Goal: Task Accomplishment & Management: Complete application form

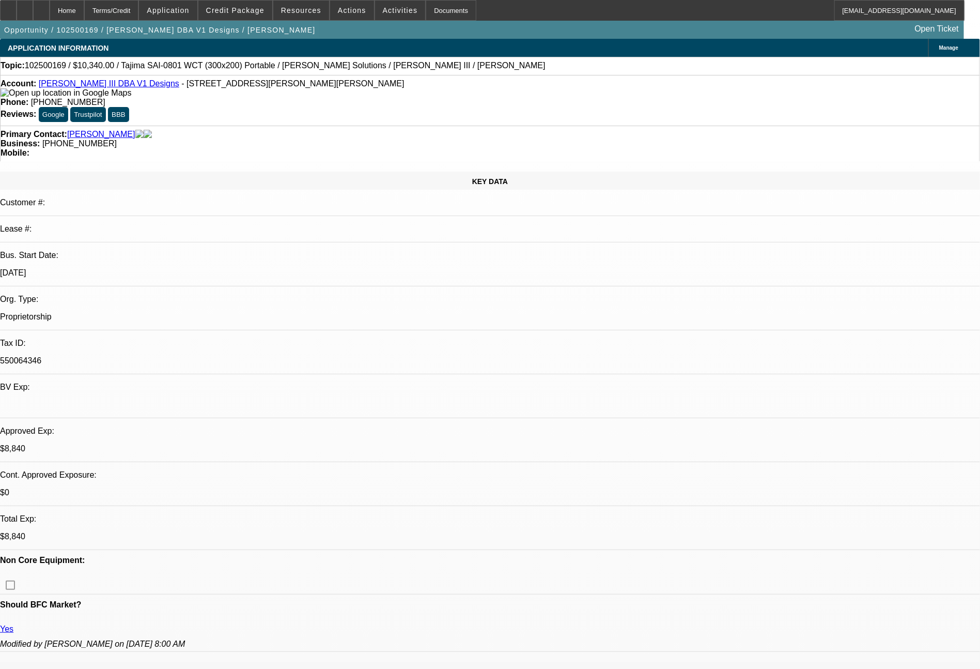
select select "0"
select select "2"
select select "0"
select select "6"
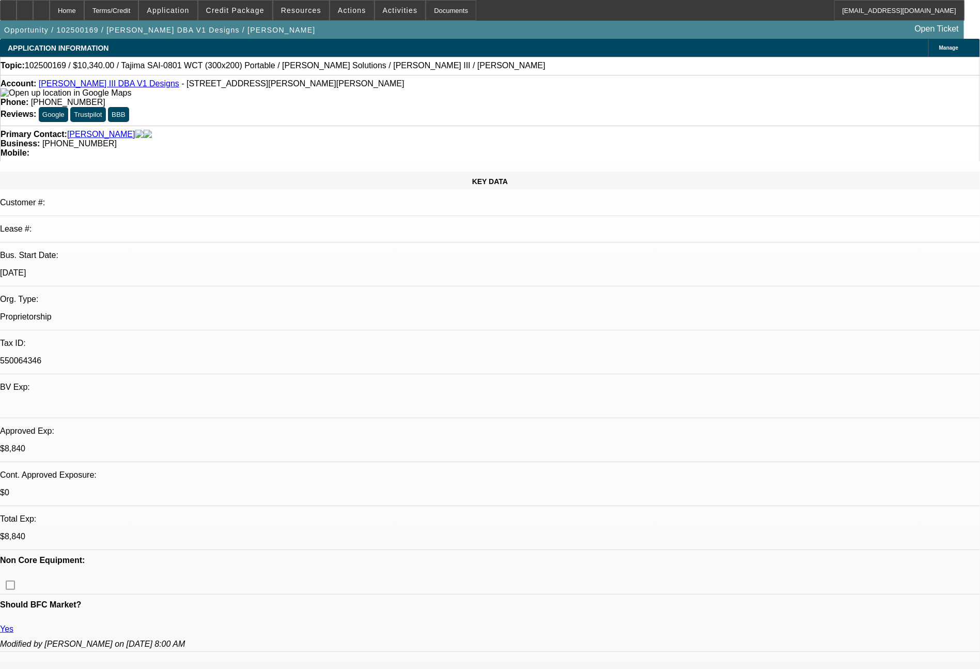
select select "0"
select select "2"
select select "0"
select select "6"
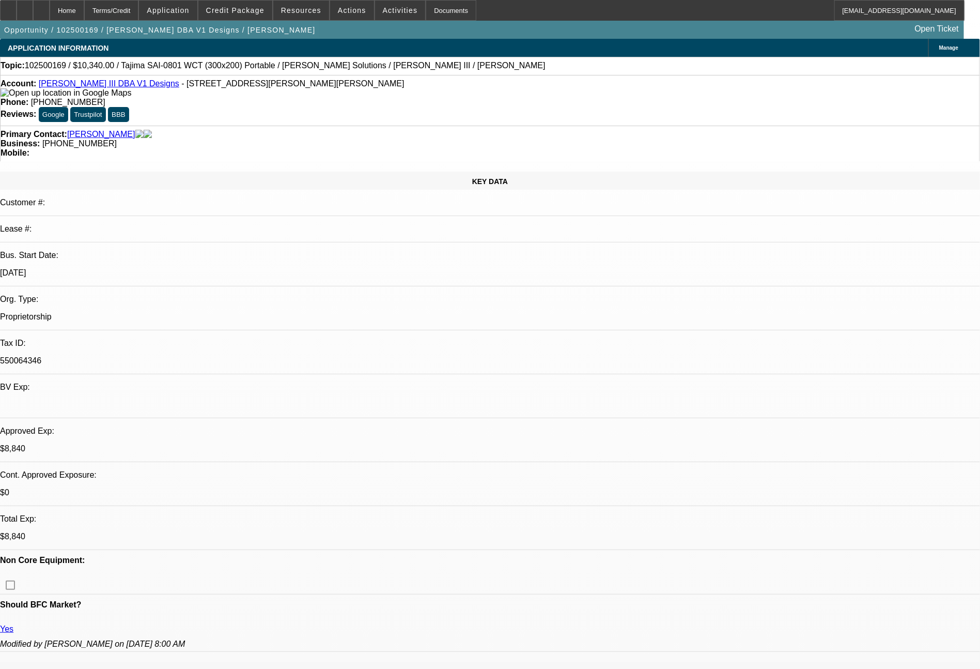
select select "0"
select select "2"
select select "0"
select select "6"
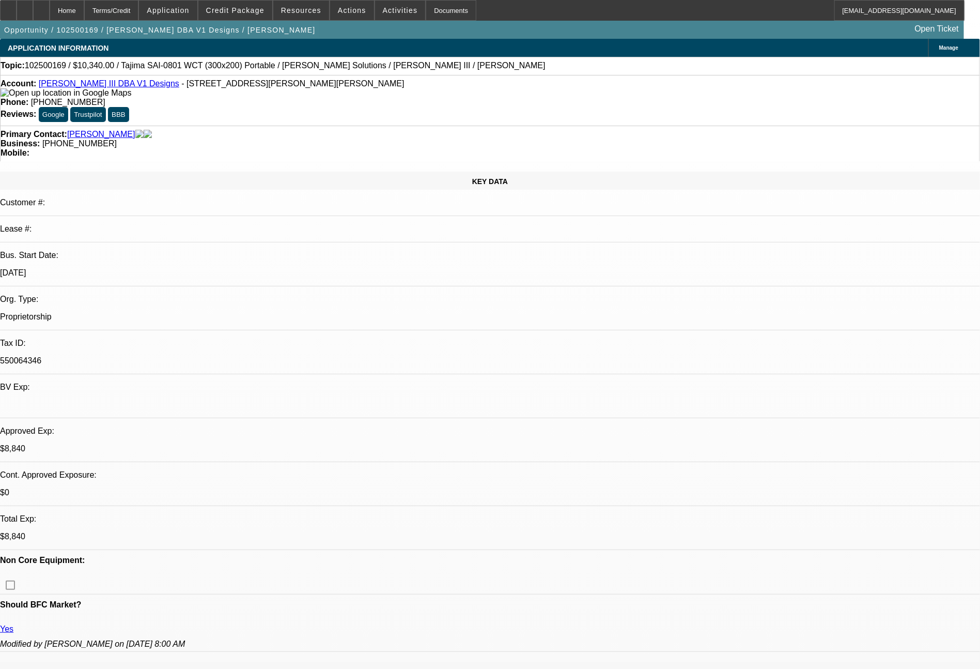
select select "0"
select select "2"
select select "0"
select select "6"
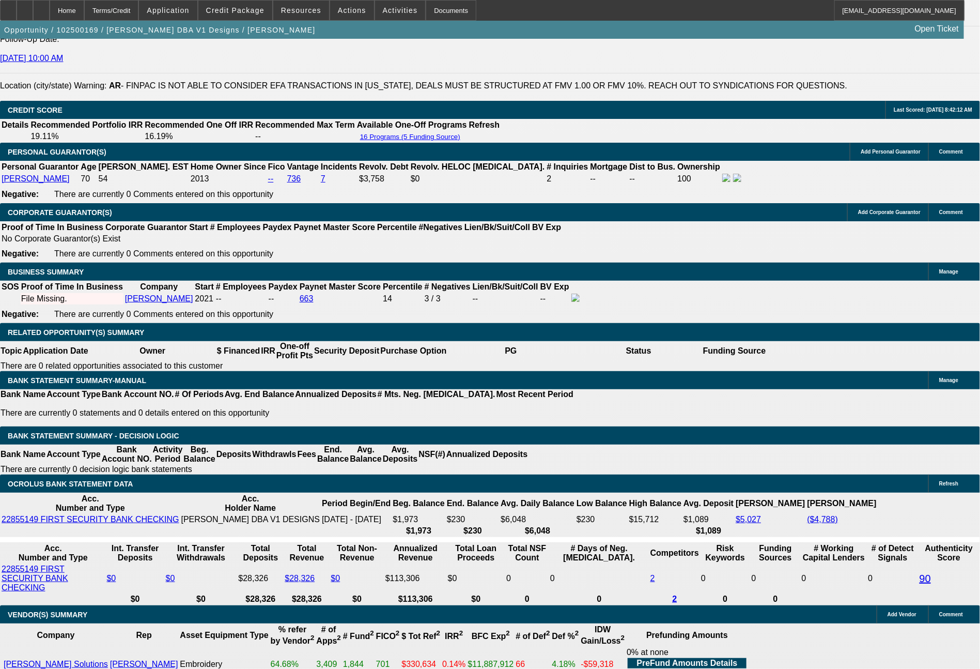
scroll to position [1470, 0]
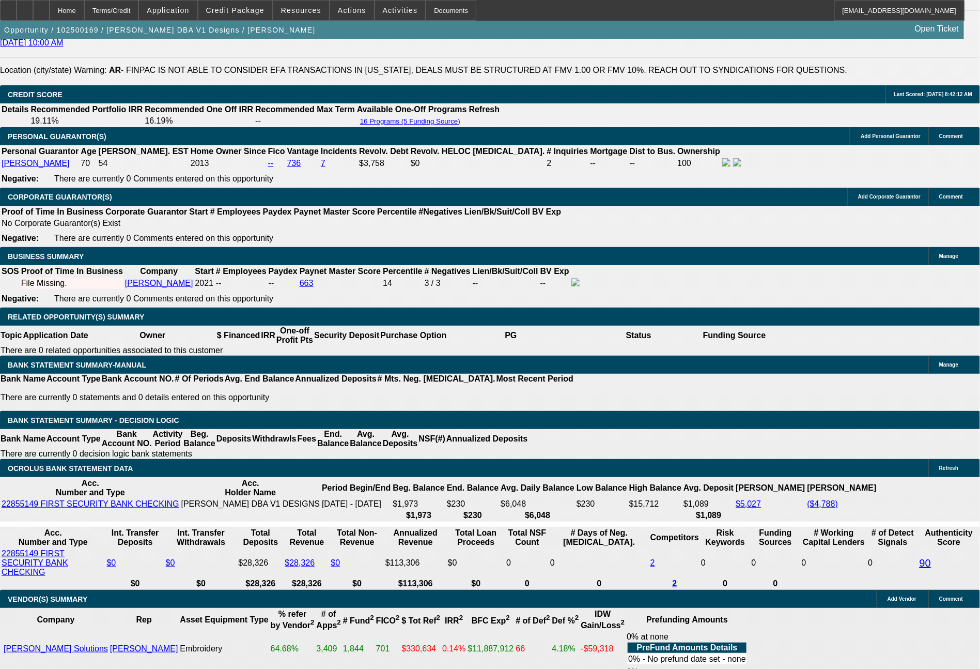
select select "0"
select select "2"
select select "0"
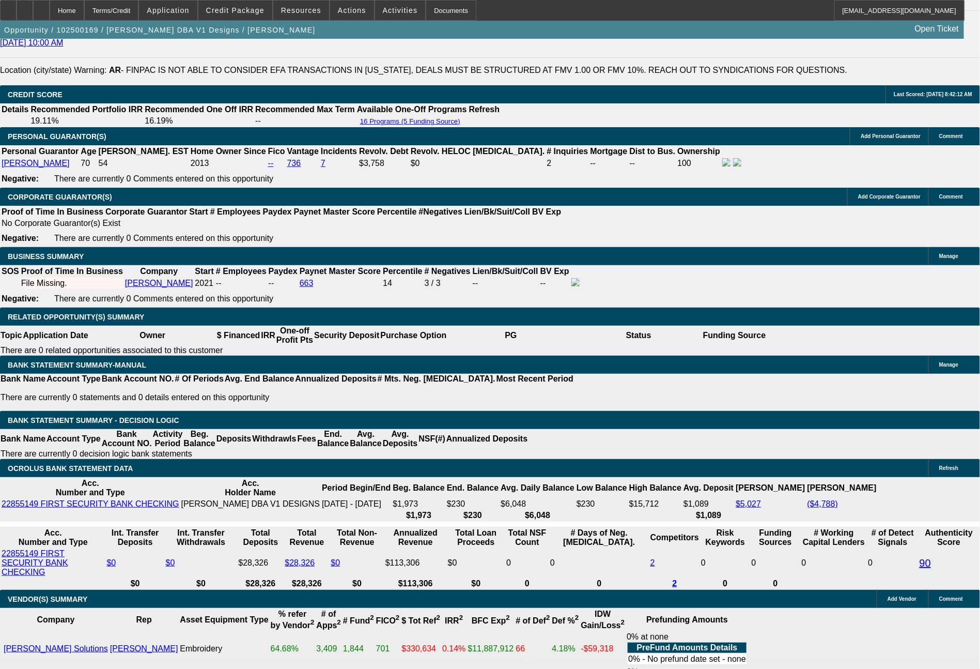
select select "6"
select select "0"
select select "2"
select select "0"
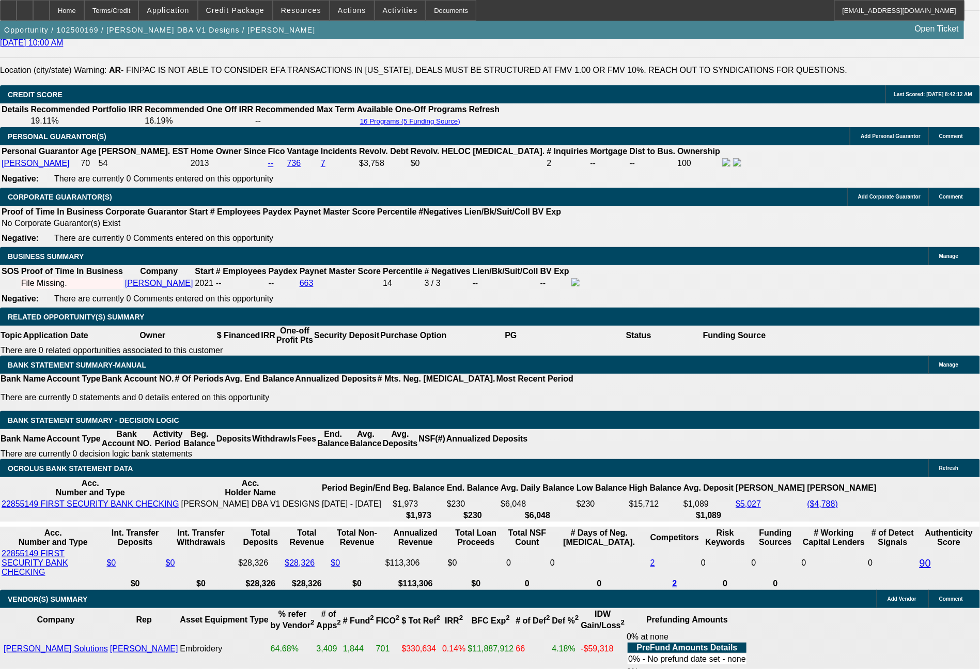
select select "6"
select select "0"
select select "2"
select select "0"
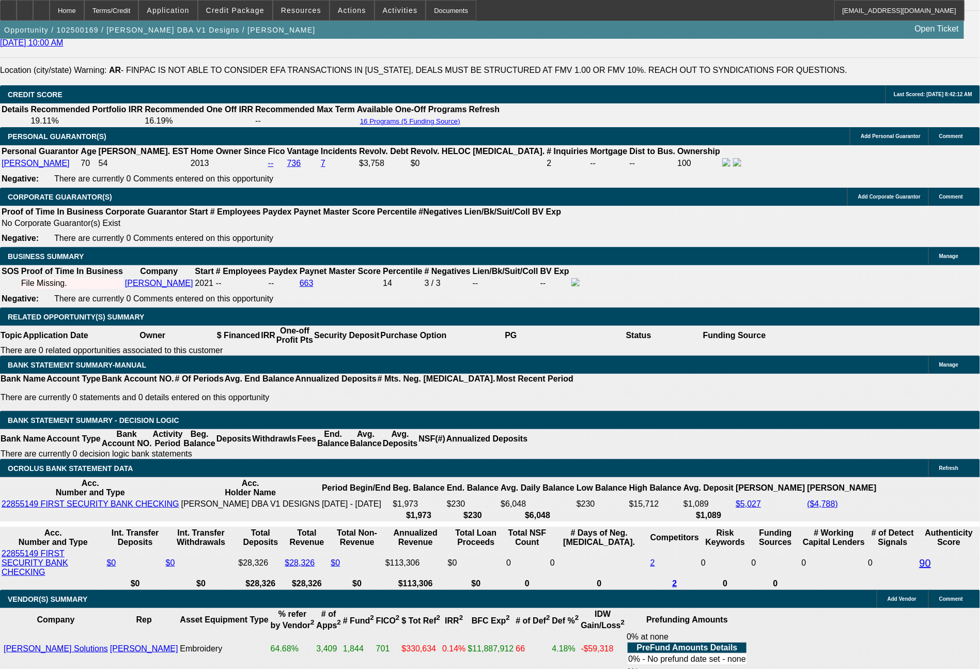
select select "6"
select select "0"
select select "2"
select select "0"
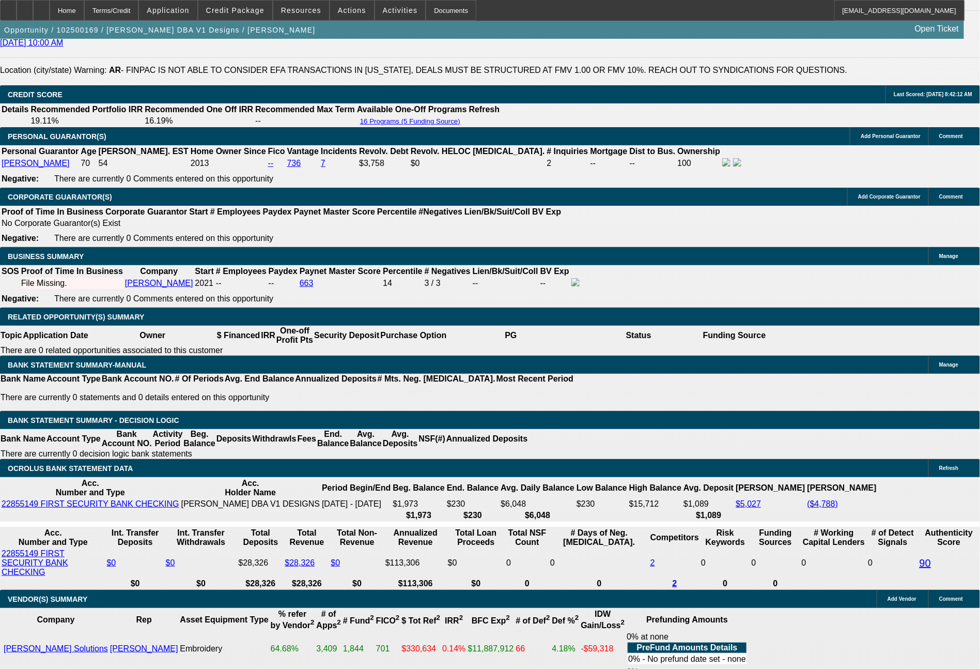
select select "6"
select select "0"
select select "2"
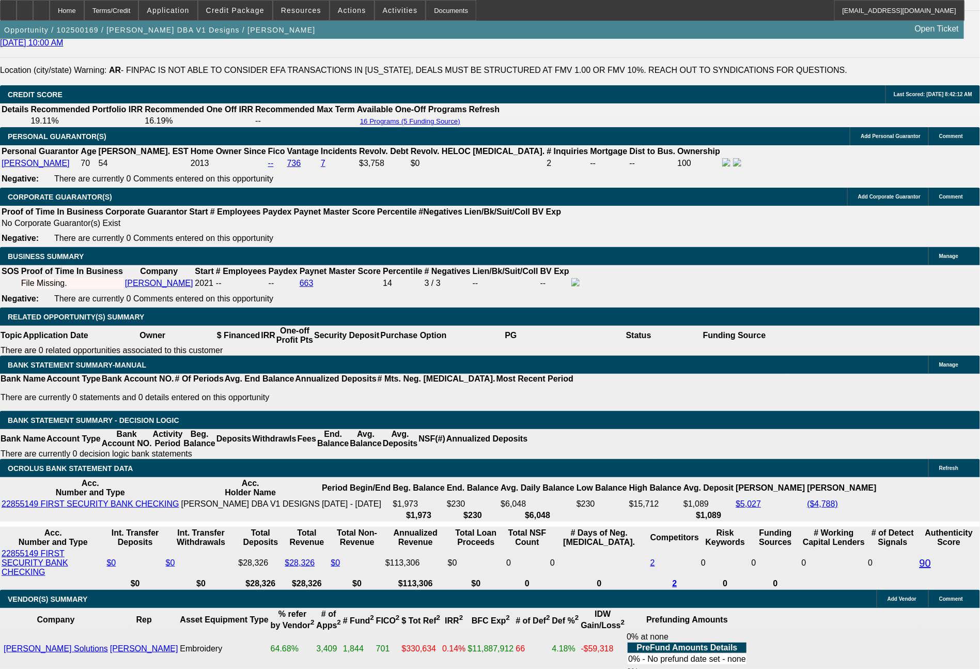
select select "0"
select select "6"
select select "0"
select select "2"
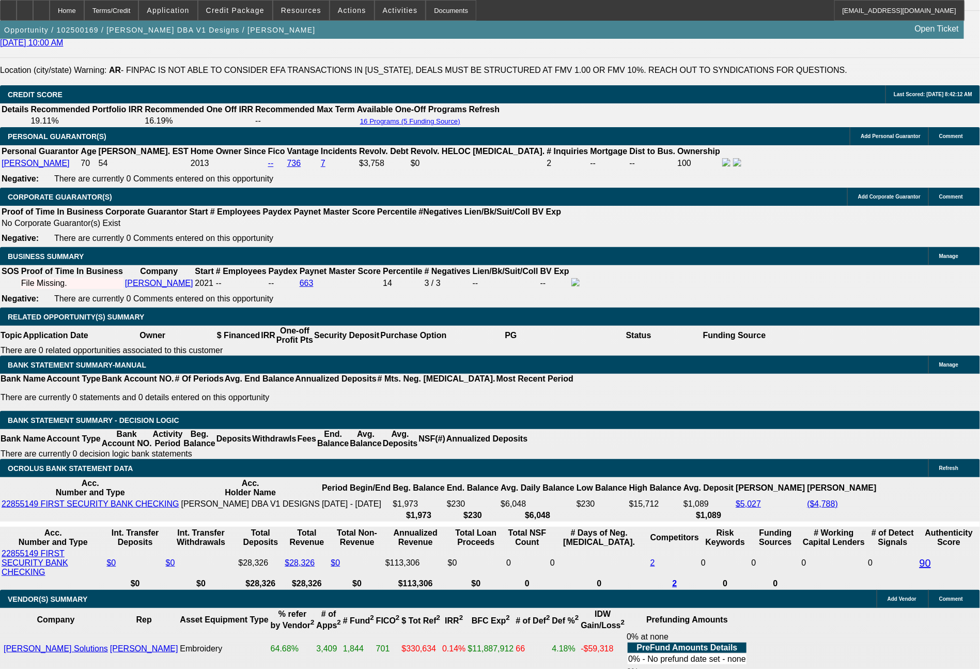
select select "0"
select select "6"
select select "0"
select select "2"
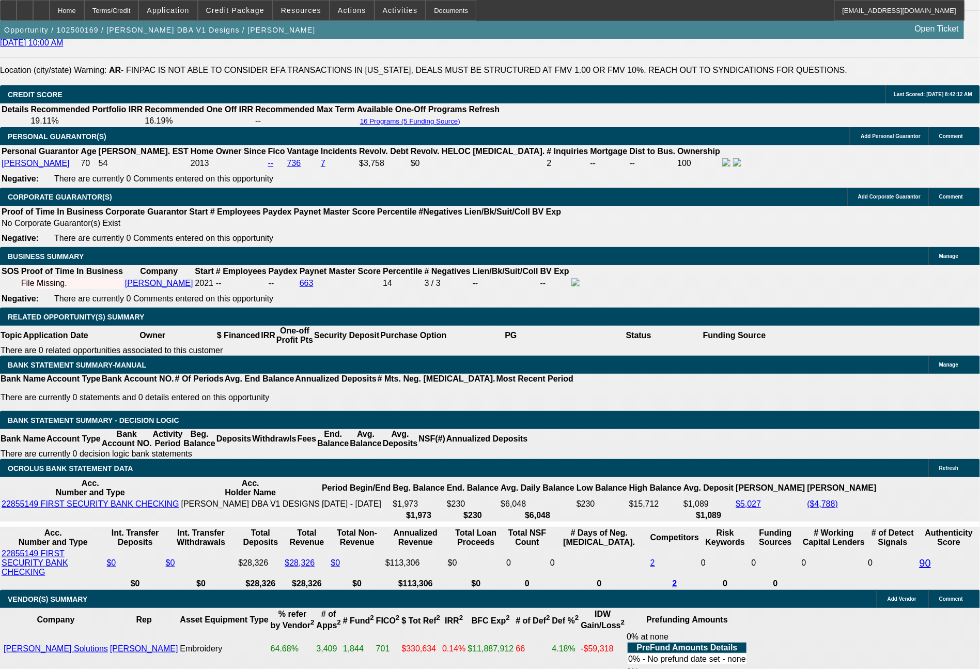
select select "0"
select select "6"
select select "0"
select select "2"
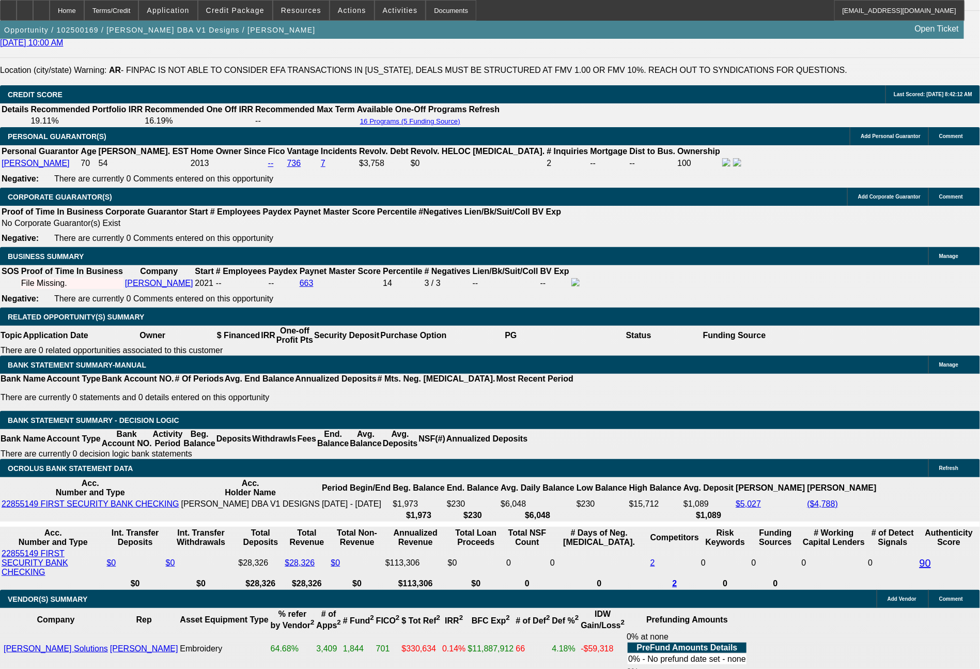
select select "0"
select select "6"
click at [305, 8] on span "Resources" at bounding box center [301, 10] width 40 height 8
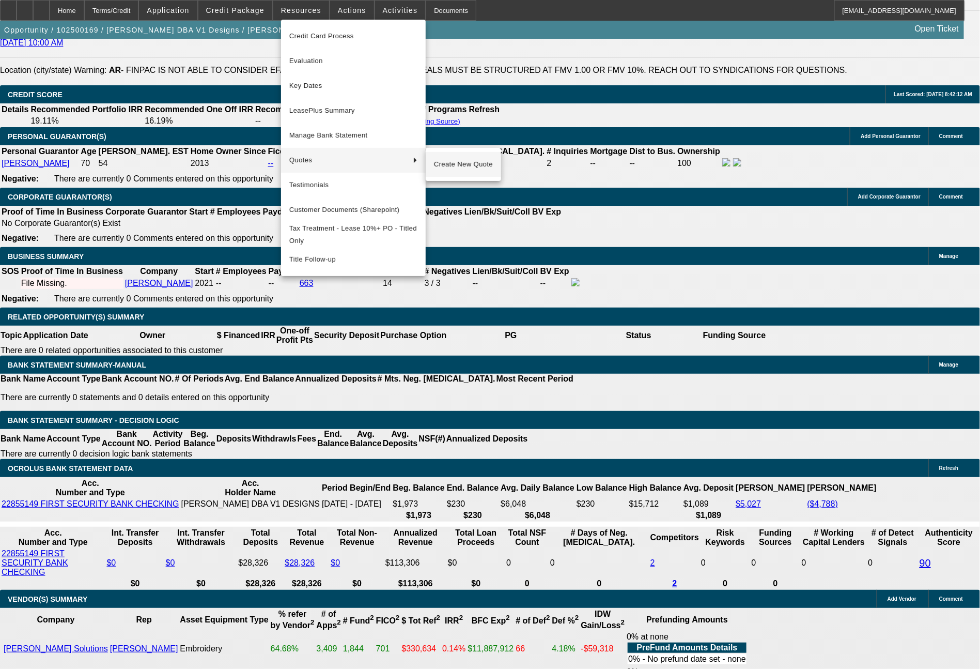
click at [444, 161] on span "Create New Quote" at bounding box center [463, 164] width 59 height 12
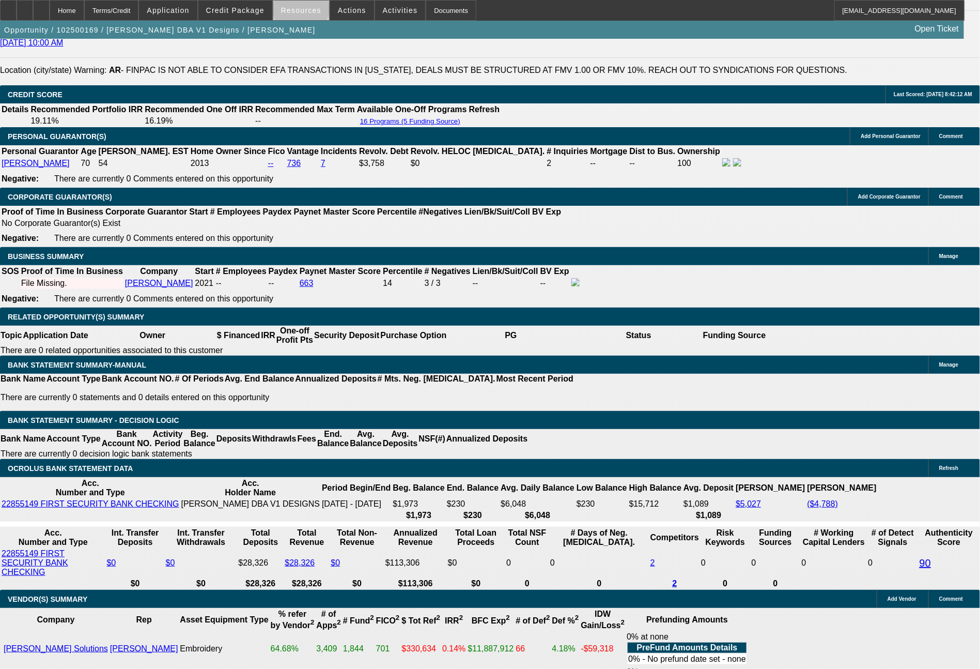
click at [309, 11] on span "Resources" at bounding box center [301, 10] width 40 height 8
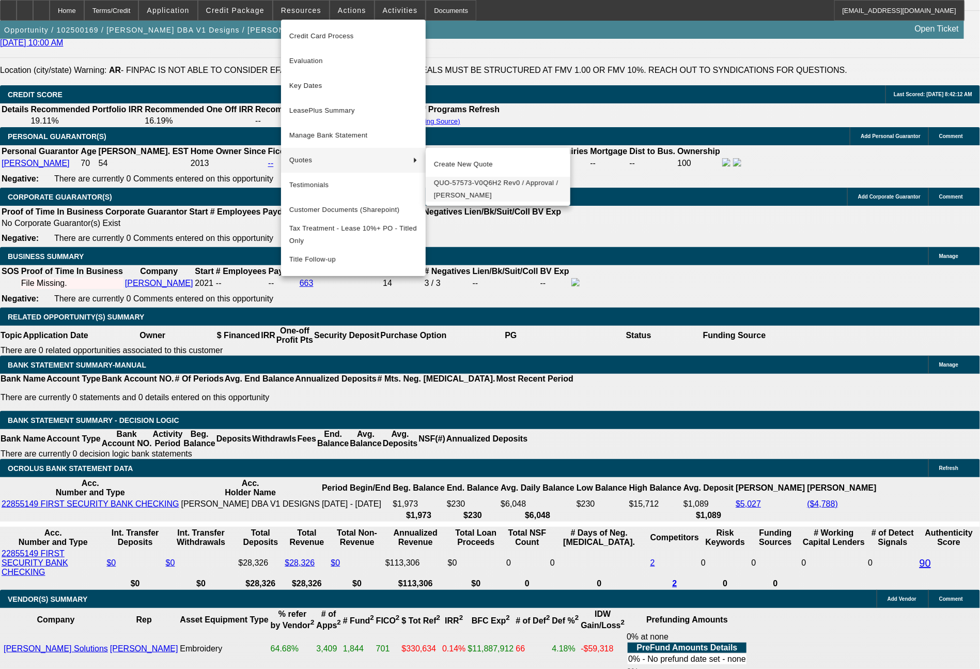
click at [464, 183] on span "QUO-57573-V0Q6H2 Rev0 / Approval / Ralph Conrad Hoetger III" at bounding box center [498, 189] width 128 height 25
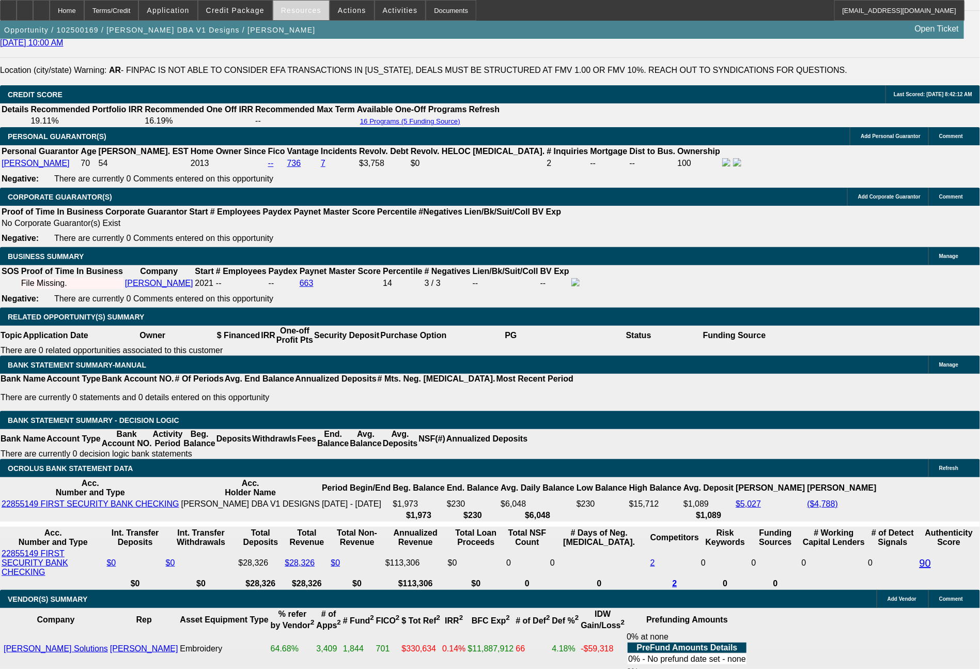
click at [309, 10] on span "Resources" at bounding box center [301, 10] width 40 height 8
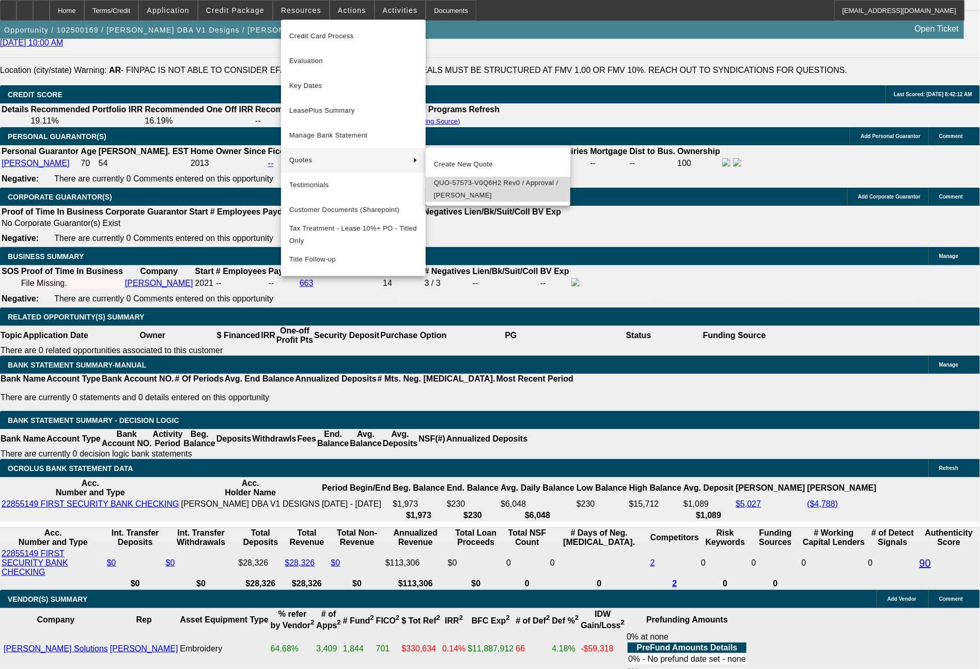
click at [465, 193] on span "QUO-57573-V0Q6H2 Rev0 / Approval / Ralph Conrad Hoetger III" at bounding box center [498, 189] width 128 height 25
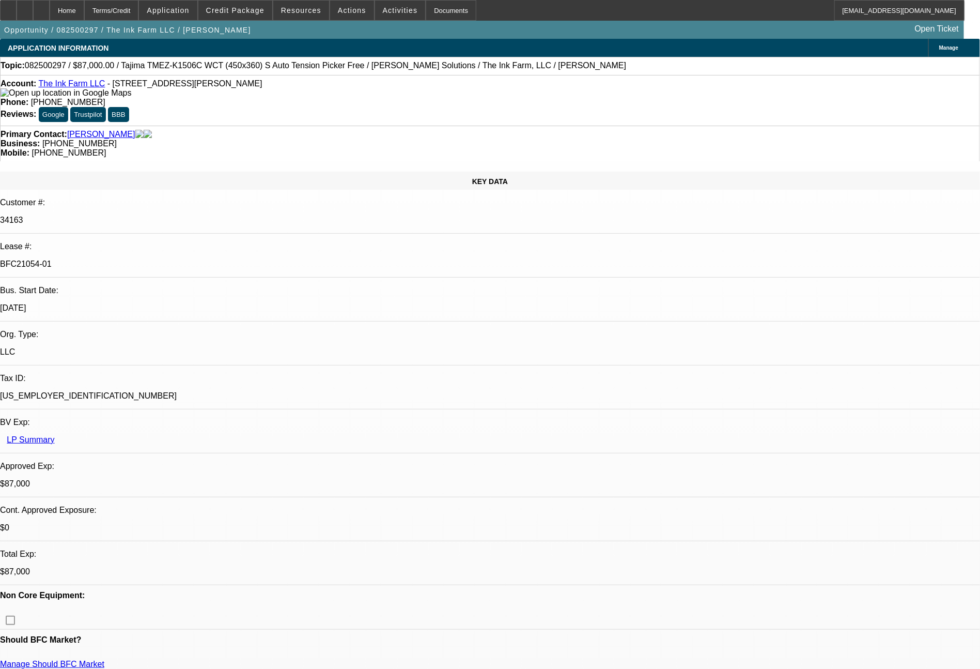
select select "0"
select select "2"
select select "0.1"
select select "4"
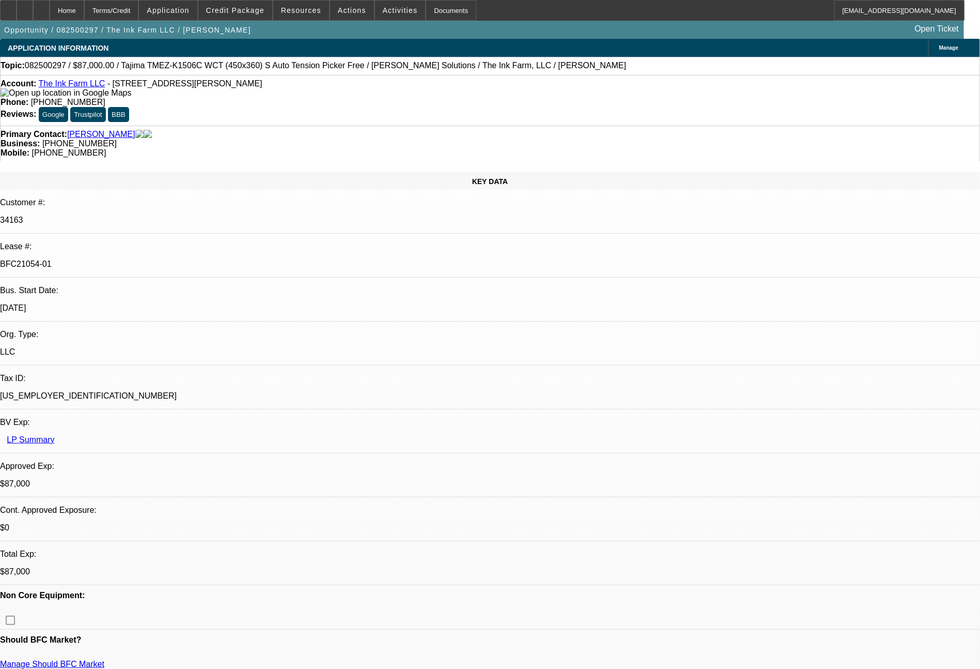
select select "0"
select select "2"
select select "0.1"
select select "4"
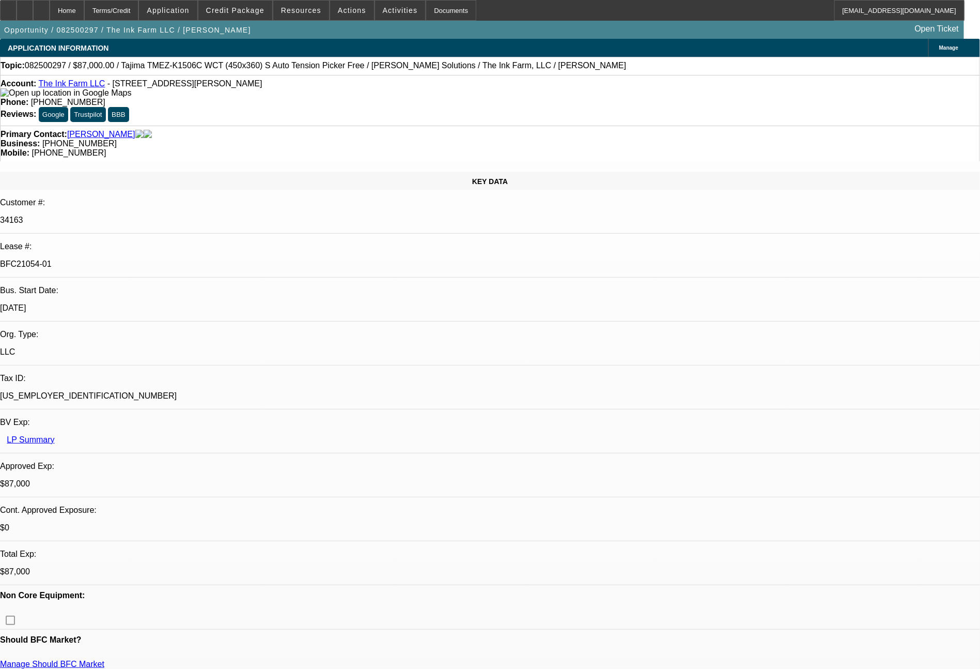
select select "0"
select select "2"
select select "0.1"
select select "4"
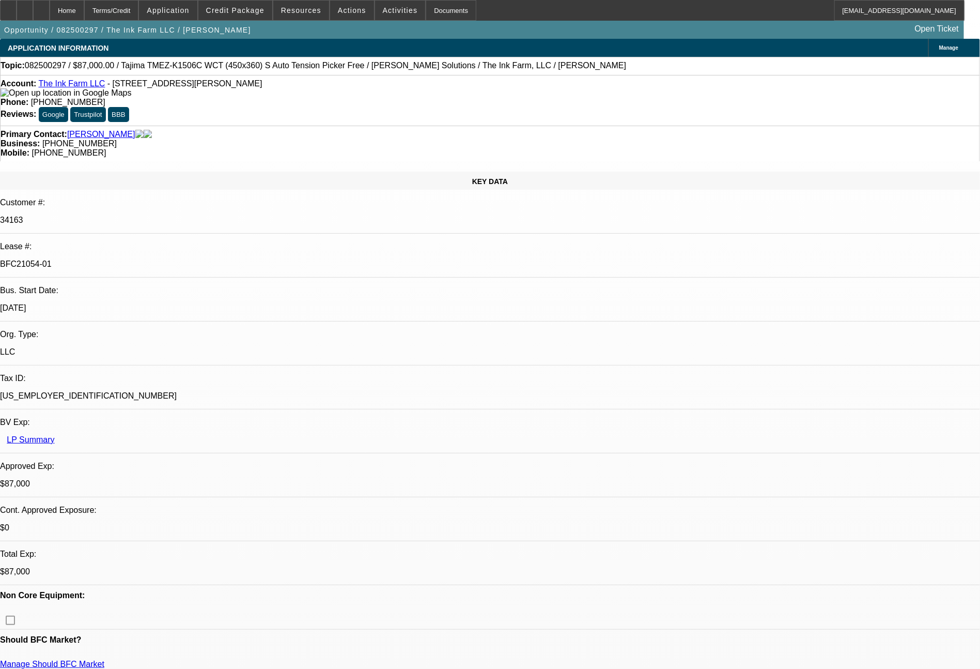
select select "0"
select select "2"
select select "0.1"
select select "4"
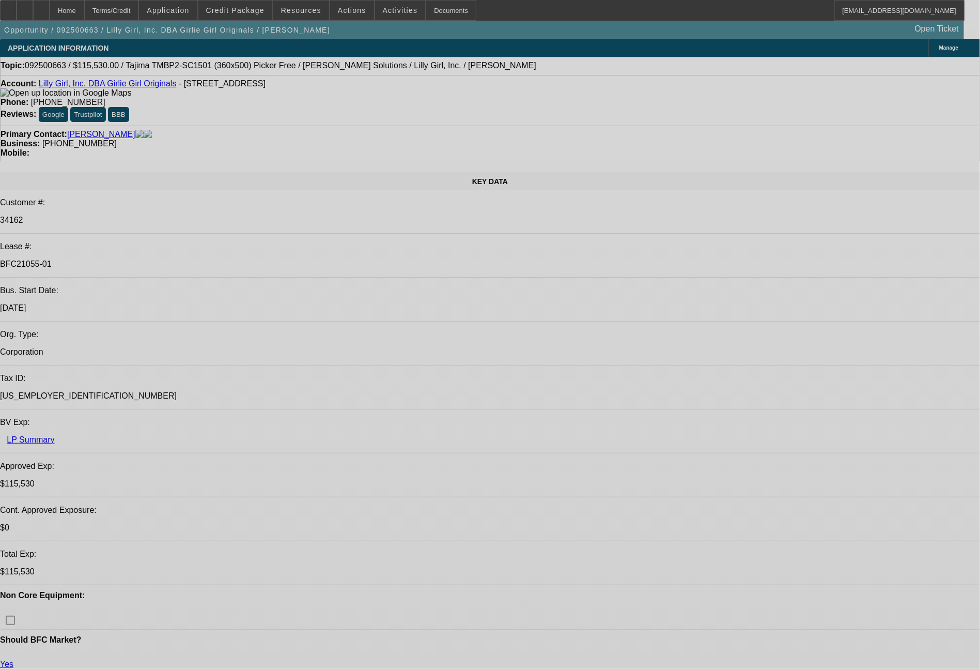
select select "0"
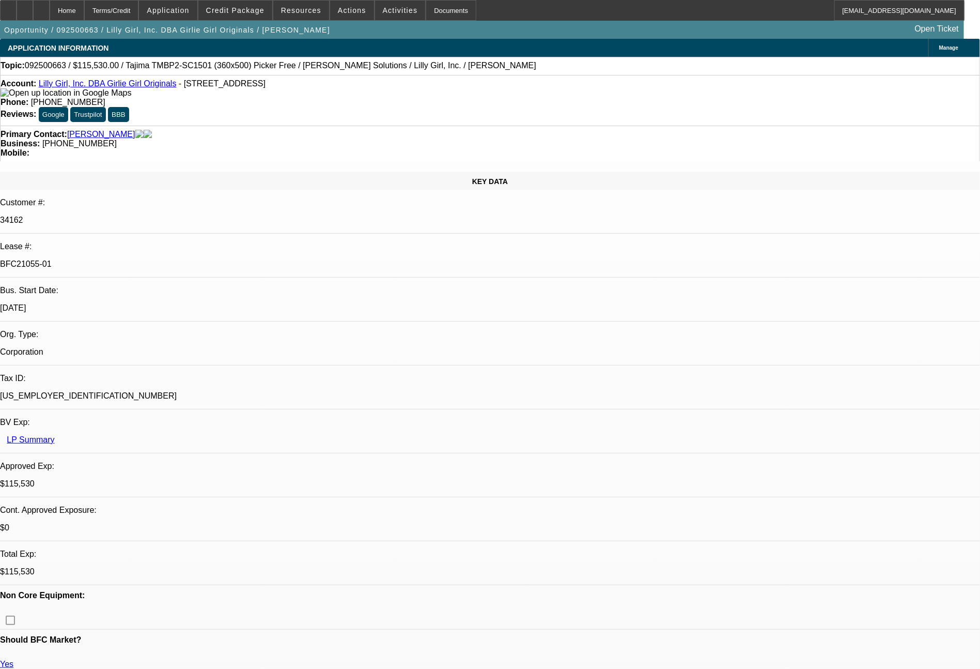
select select "2"
select select "0"
select select "6"
select select "0"
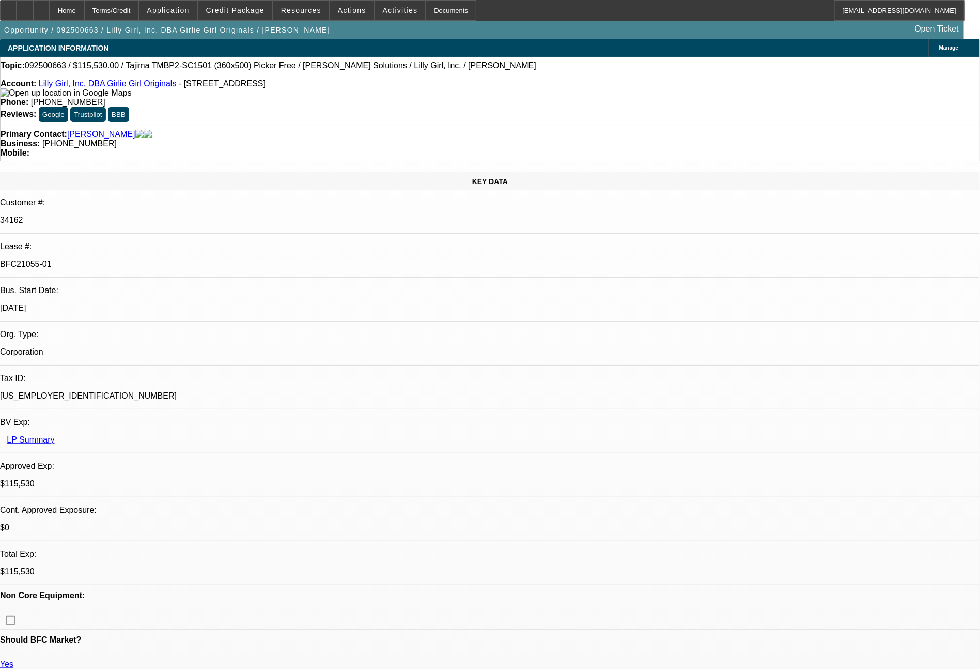
select select "2"
select select "0"
select select "6"
select select "0"
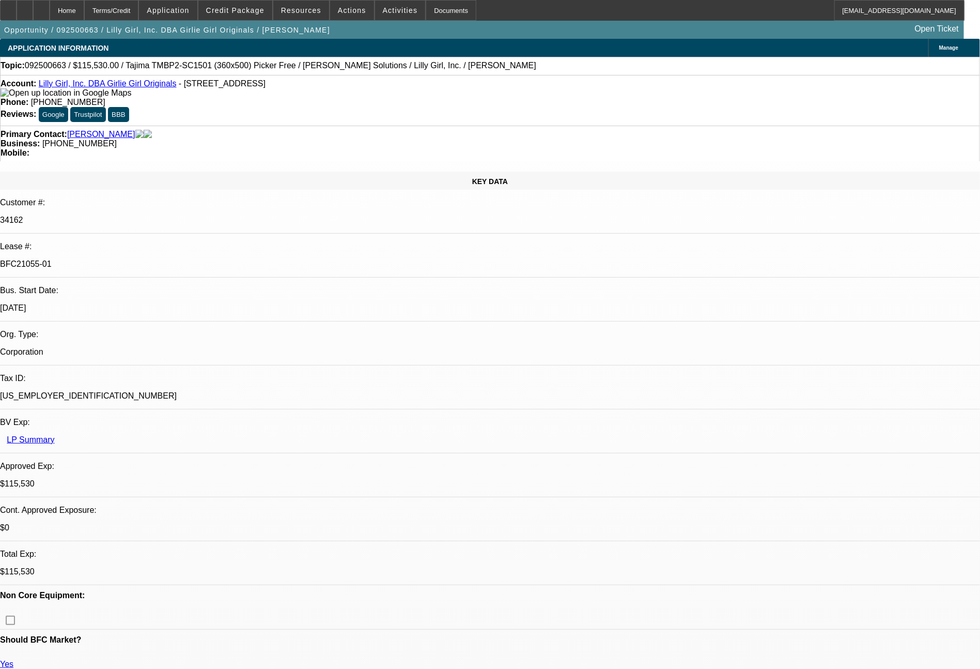
select select "2"
select select "0"
select select "6"
select select "0"
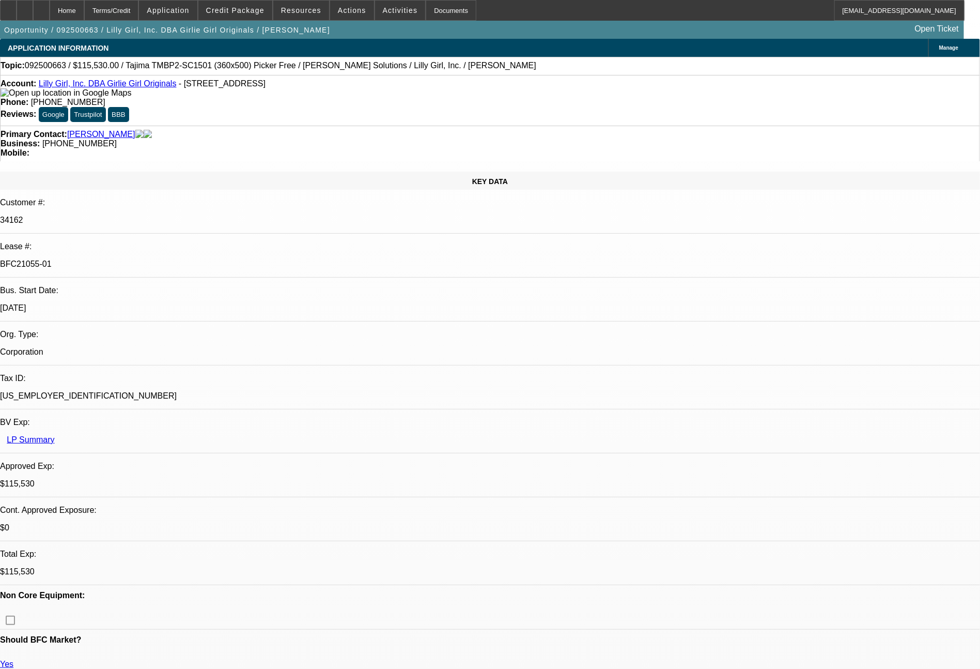
select select "2"
select select "0"
select select "6"
click at [236, 16] on span at bounding box center [235, 10] width 74 height 25
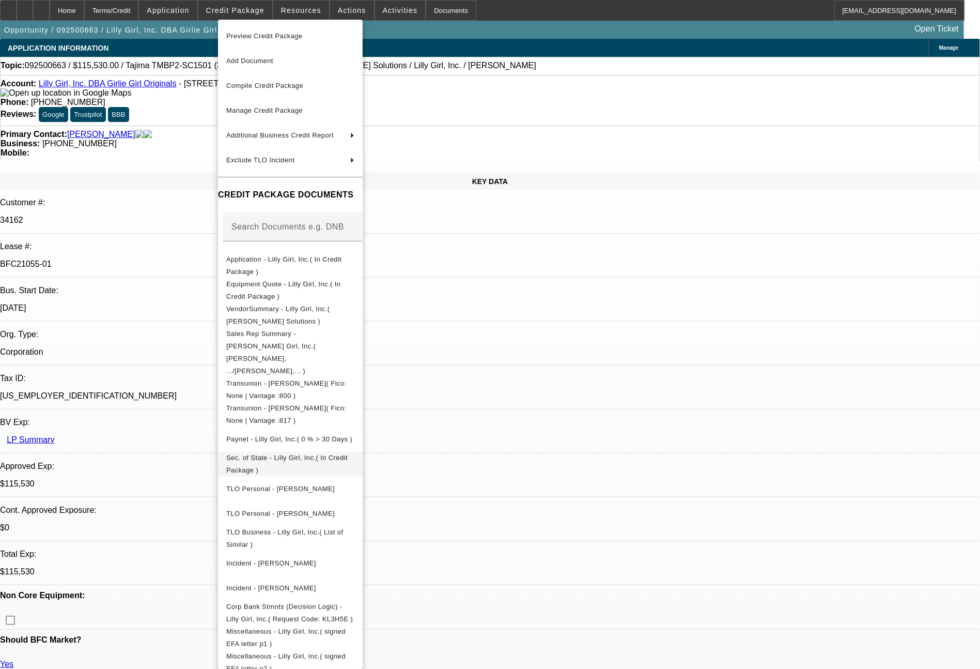
click at [298, 454] on span "Sec. of State - Lilly Girl, Inc.( In Credit Package )" at bounding box center [286, 464] width 121 height 20
